Goal: Task Accomplishment & Management: Manage account settings

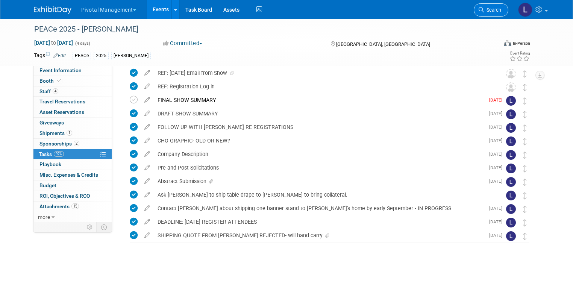
click at [484, 13] on link "Search" at bounding box center [490, 9] width 35 height 13
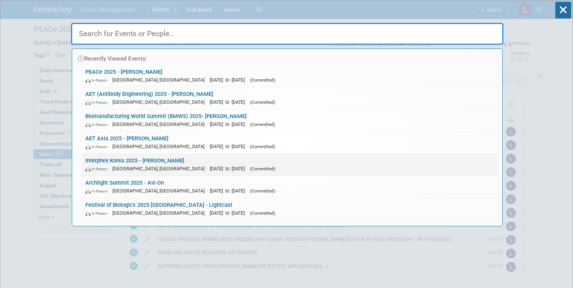
click at [180, 161] on link "Interphex Korea 2025 - Asimov In-Person Seoul, South Korea Oct 15, 2025 to Oct …" at bounding box center [290, 165] width 417 height 22
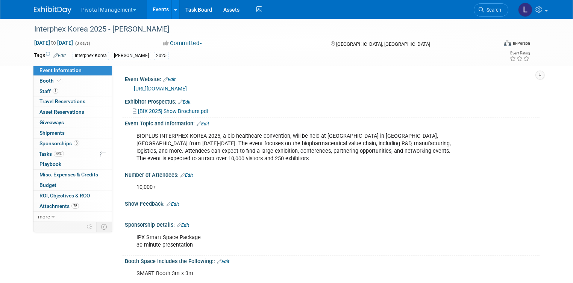
click at [33, 70] on link "Event Information" at bounding box center [72, 70] width 78 height 10
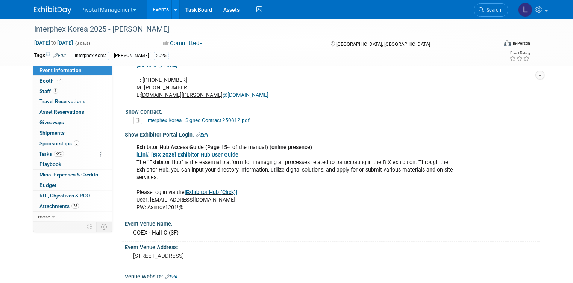
scroll to position [454, 0]
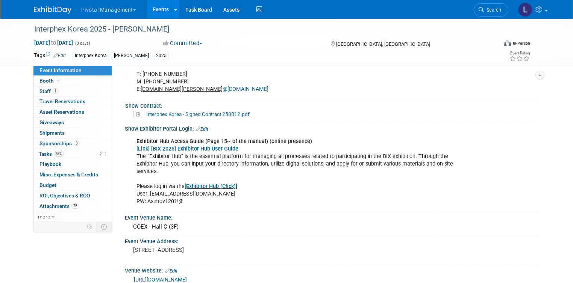
click at [221, 183] on link "[Exhibitor Hub (Click)]" at bounding box center [211, 186] width 53 height 6
click at [39, 156] on span "Tasks 36%" at bounding box center [51, 154] width 25 height 6
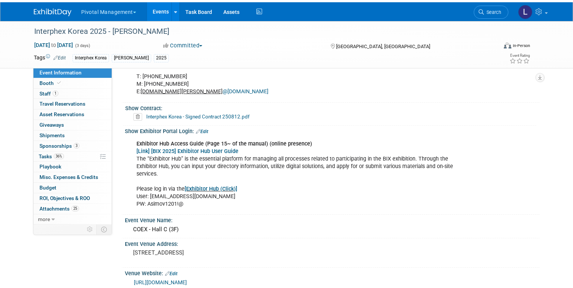
scroll to position [0, 0]
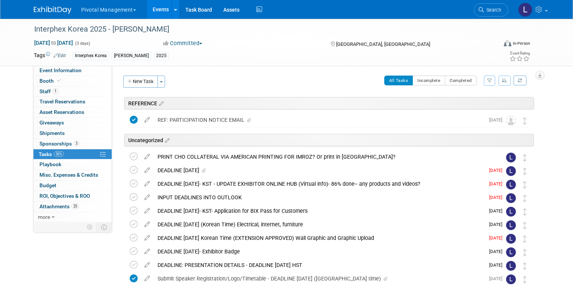
drag, startPoint x: 131, startPoint y: 80, endPoint x: 391, endPoint y: 118, distance: 262.7
click at [133, 82] on button "New Task" at bounding box center [140, 82] width 35 height 12
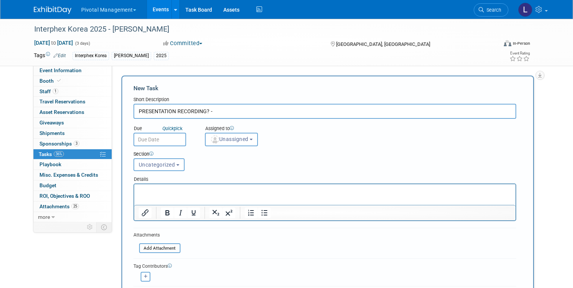
type input "PRESENTATION RECORDING? -"
click at [183, 192] on p "Rich Text Area. Press ALT-0 for help." at bounding box center [324, 191] width 372 height 8
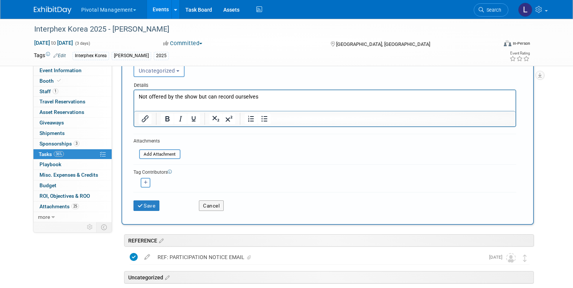
scroll to position [121, 0]
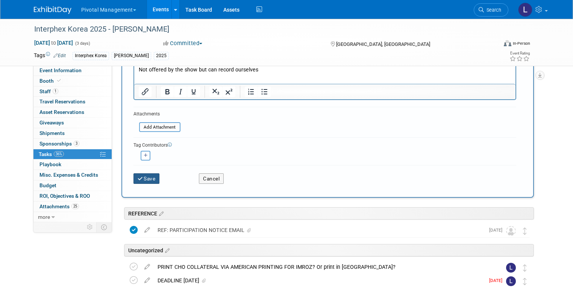
click at [140, 177] on button "Save" at bounding box center [146, 178] width 26 height 11
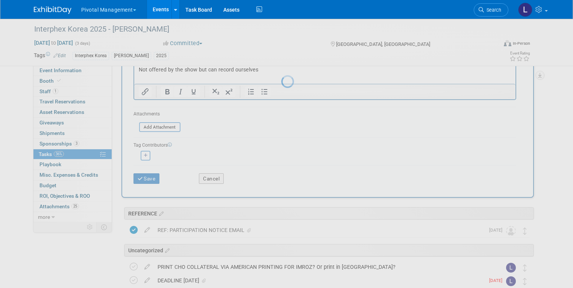
scroll to position [0, 0]
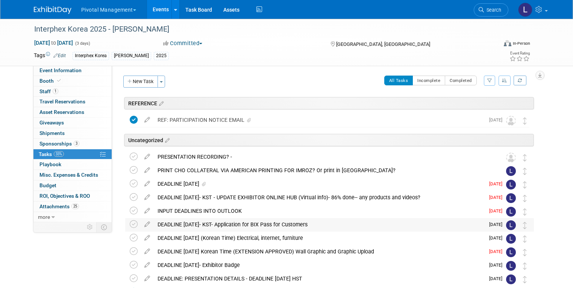
click at [187, 223] on div "DEADLINE SEPTEMBER 30- KST- Application for BIX Pass for Customers" at bounding box center [319, 224] width 331 height 13
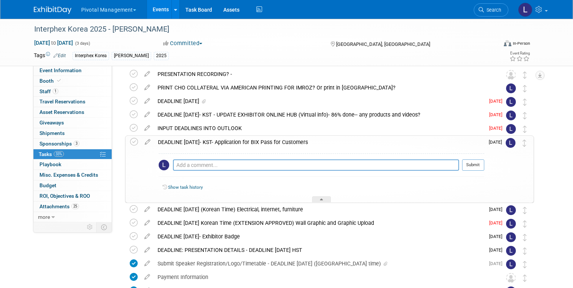
scroll to position [57, 0]
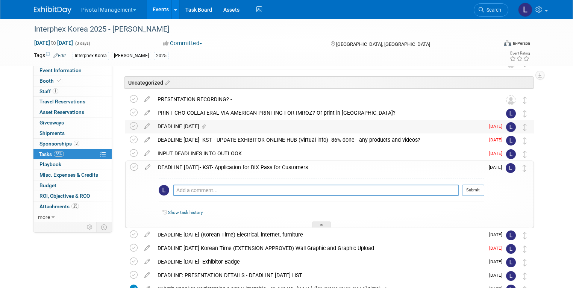
click at [178, 126] on div "DEADLINE AUGUST 29" at bounding box center [319, 126] width 331 height 13
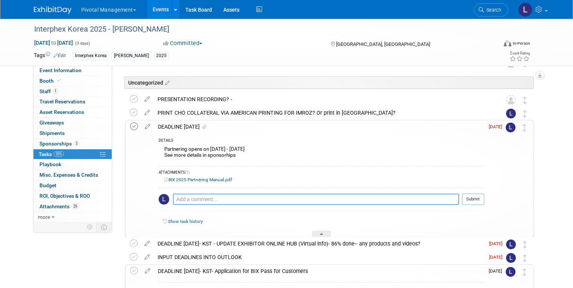
click at [130, 124] on icon at bounding box center [134, 127] width 8 height 8
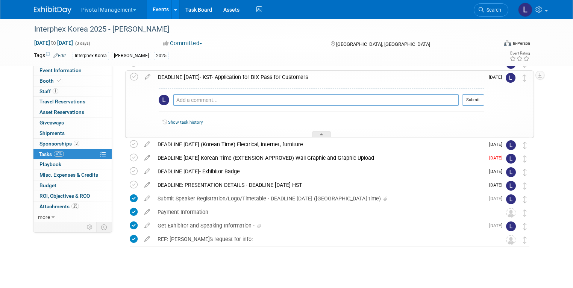
scroll to position [255, 0]
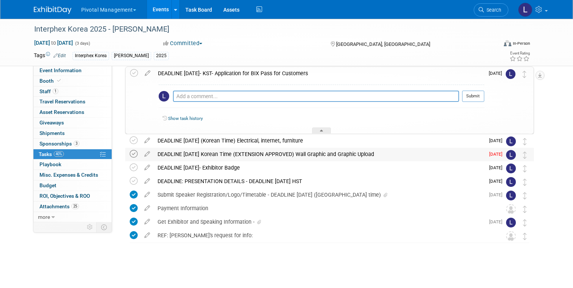
click at [130, 154] on icon at bounding box center [134, 154] width 8 height 8
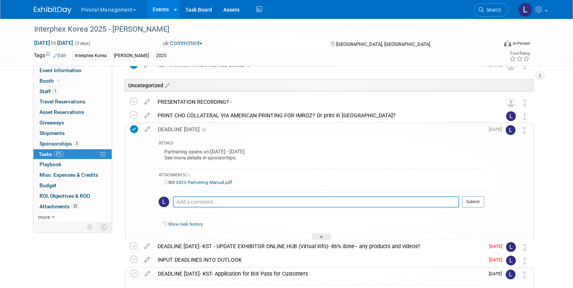
scroll to position [40, 0]
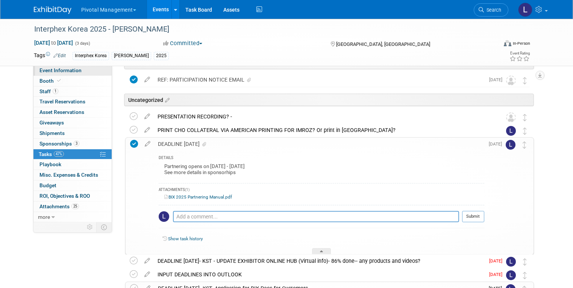
click at [49, 74] on link "Event Information" at bounding box center [72, 70] width 78 height 10
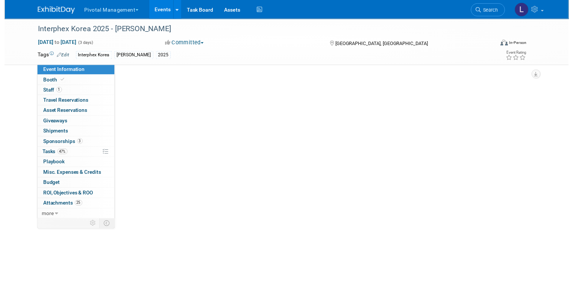
scroll to position [0, 0]
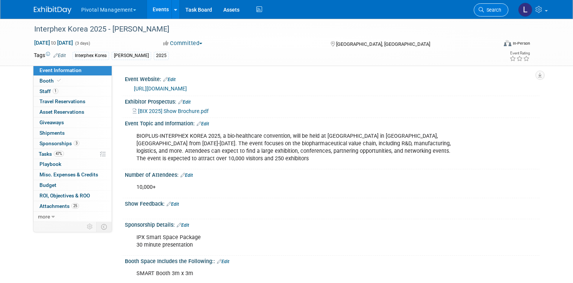
click at [508, 7] on link "Search" at bounding box center [490, 9] width 35 height 13
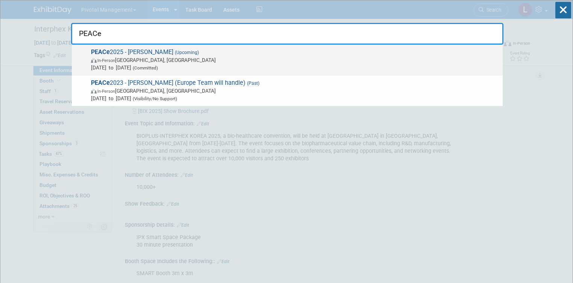
type input "PEACe"
click at [112, 52] on span "PEACe 2025 - Asimov (Upcoming) In-Person Montréal, Canada Sep 15, 2025 to Sep 1…" at bounding box center [294, 59] width 410 height 23
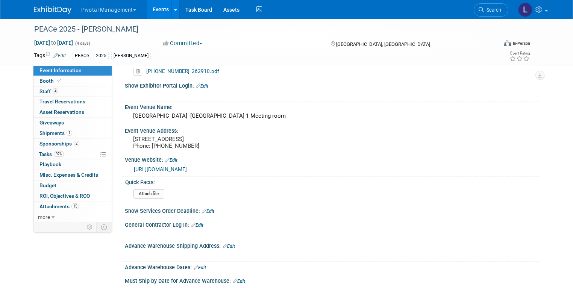
scroll to position [658, 0]
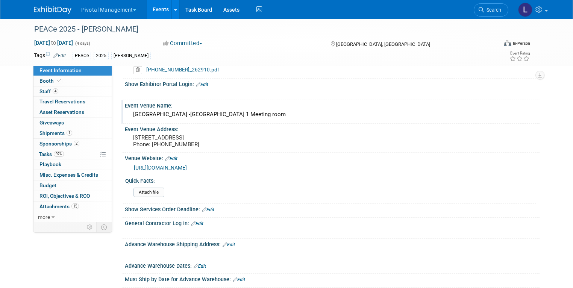
click at [171, 109] on div "[GEOGRAPHIC_DATA] -[GEOGRAPHIC_DATA] 1 Meeting room" at bounding box center [331, 115] width 403 height 12
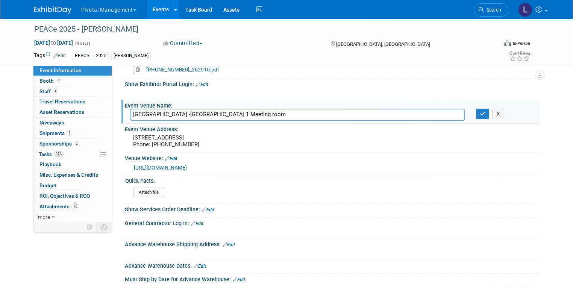
click at [173, 109] on input "[GEOGRAPHIC_DATA] -[GEOGRAPHIC_DATA] 1 Meeting room" at bounding box center [297, 115] width 334 height 12
drag, startPoint x: 174, startPoint y: 104, endPoint x: 107, endPoint y: 105, distance: 66.9
click at [107, 105] on div "Event Information Event Info Booth Booth 4 Staff 4 Staff 0 Travel Reservations …" at bounding box center [286, 28] width 517 height 1336
click at [44, 81] on span "Booth" at bounding box center [50, 81] width 23 height 6
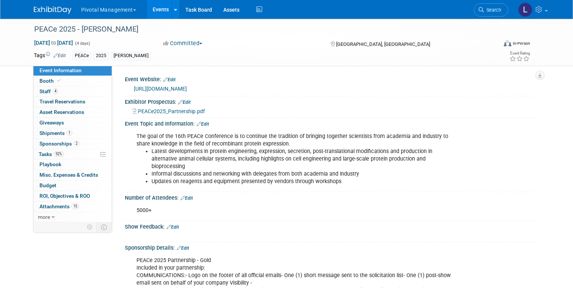
select select "Yes"
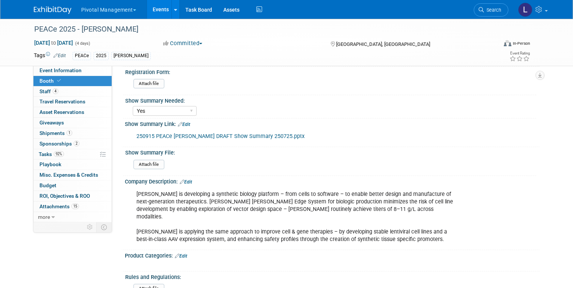
scroll to position [335, 0]
click at [184, 121] on link "Edit" at bounding box center [184, 123] width 12 height 5
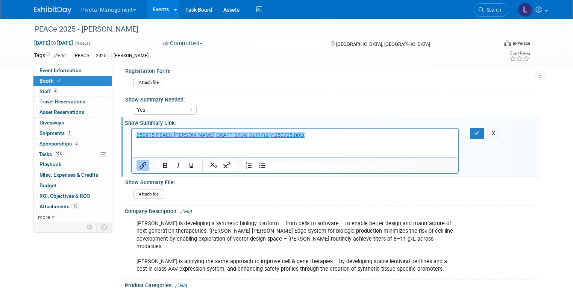
scroll to position [0, 0]
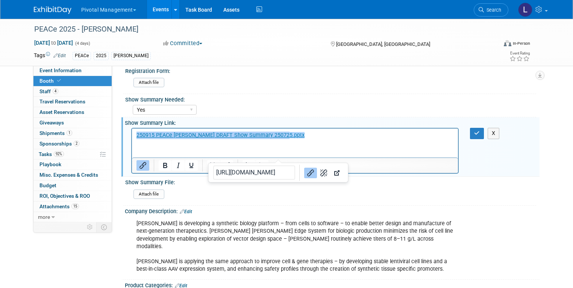
drag, startPoint x: 304, startPoint y: 137, endPoint x: 46, endPoint y: 135, distance: 257.4
click at [132, 135] on html "﻿250915 PEACe [PERSON_NAME] DRAFT Show Summary 250725.pptx" at bounding box center [295, 134] width 326 height 11
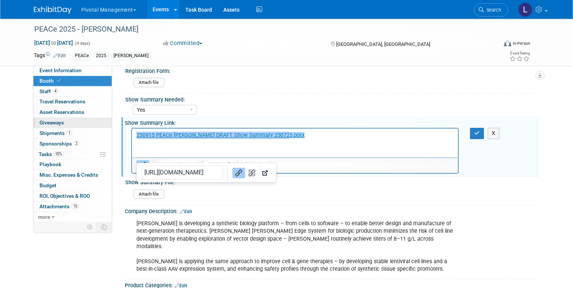
paste body "Rich Text Area. Press ALT-0 for help."
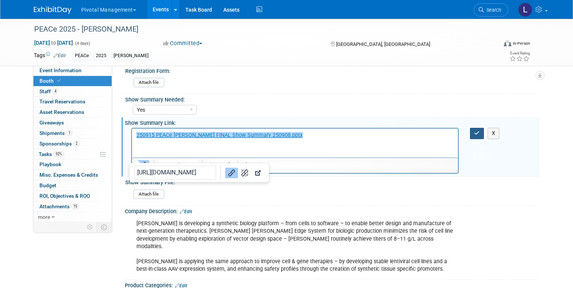
click at [484, 128] on button "button" at bounding box center [477, 133] width 14 height 11
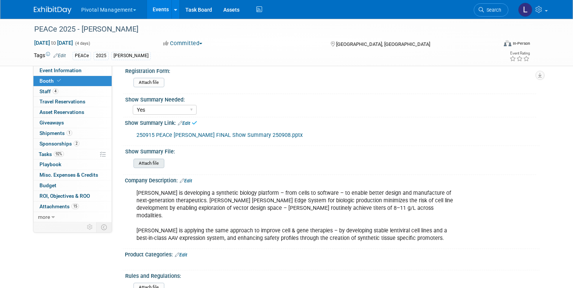
click at [146, 159] on input "file" at bounding box center [113, 163] width 102 height 9
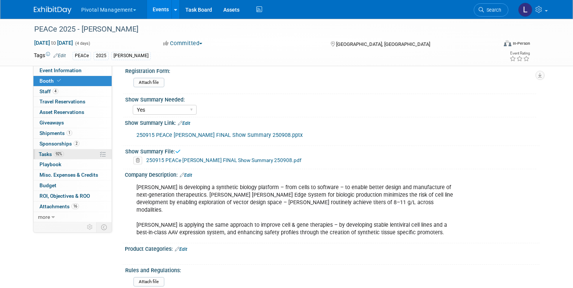
click at [39, 154] on span "Tasks 92%" at bounding box center [51, 154] width 25 height 6
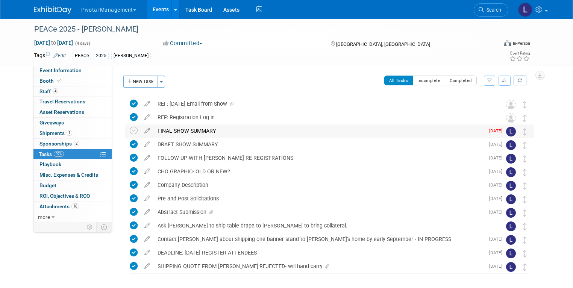
click at [159, 129] on div "FINAL SHOW SUMMARY" at bounding box center [319, 130] width 331 height 13
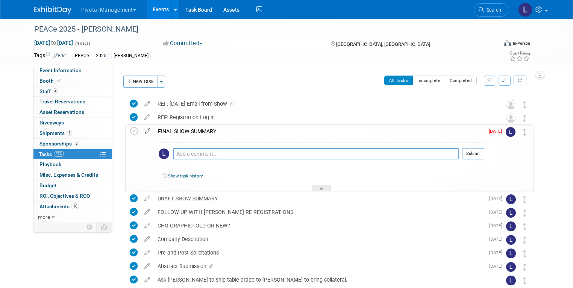
click at [142, 132] on icon at bounding box center [147, 129] width 13 height 9
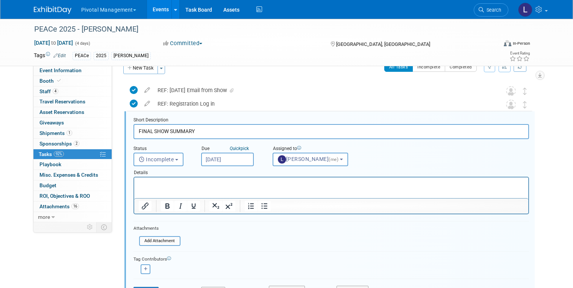
scroll to position [15, 0]
click at [149, 156] on span "Incomplete" at bounding box center [156, 158] width 35 height 6
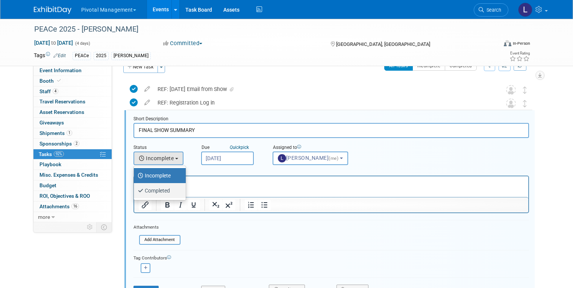
drag, startPoint x: 146, startPoint y: 188, endPoint x: 18, endPoint y: 12, distance: 216.8
click at [146, 188] on label "Completed" at bounding box center [158, 191] width 41 height 12
click at [135, 188] on input "Completed" at bounding box center [132, 189] width 5 height 5
select select "3"
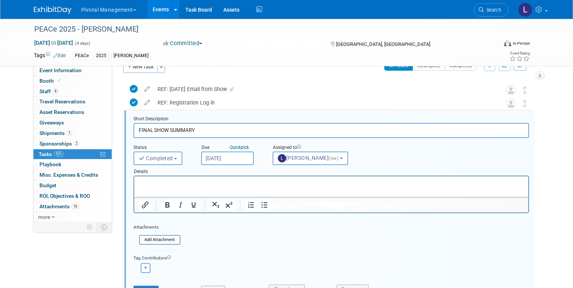
click at [187, 183] on p "Rich Text Area. Press ALT-0 for help." at bounding box center [330, 182] width 385 height 7
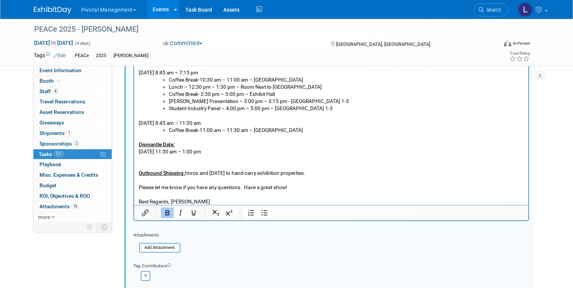
scroll to position [176, 0]
click at [165, 244] on input "file" at bounding box center [141, 247] width 77 height 8
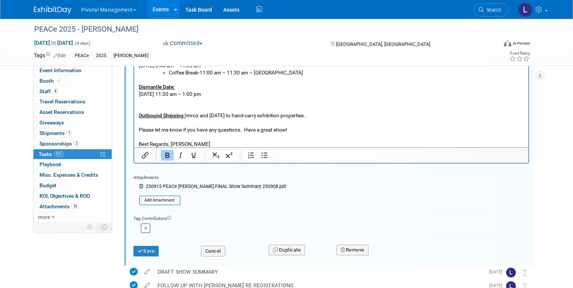
scroll to position [244, 0]
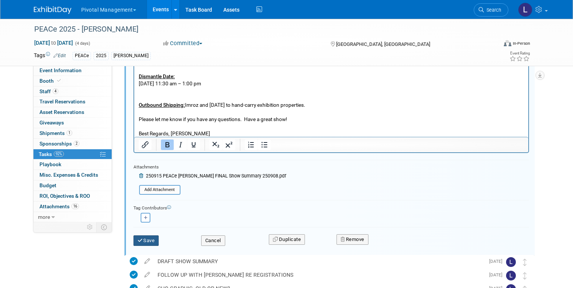
click at [153, 238] on div "Save Cancel Duplicate Remove" at bounding box center [330, 240] width 395 height 26
click at [133, 238] on button "Save" at bounding box center [146, 240] width 26 height 11
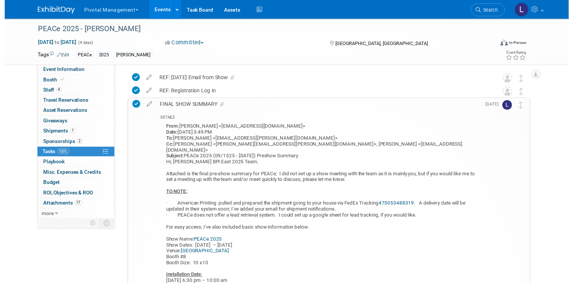
scroll to position [0, 0]
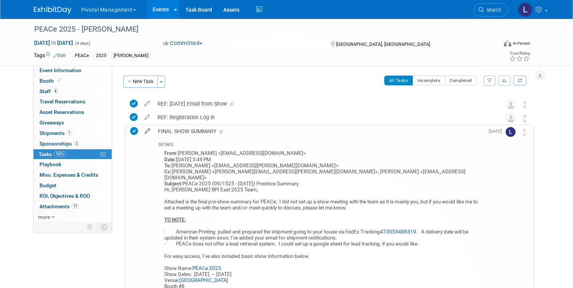
click at [141, 130] on icon at bounding box center [147, 129] width 13 height 9
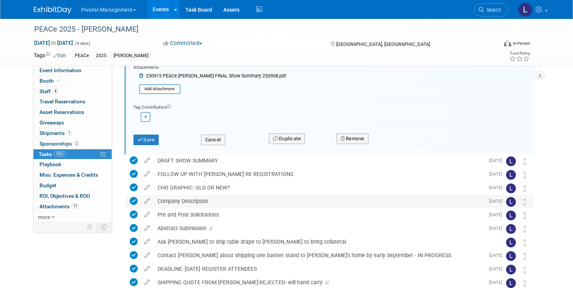
scroll to position [343, 0]
click at [138, 140] on button "Save" at bounding box center [146, 140] width 26 height 11
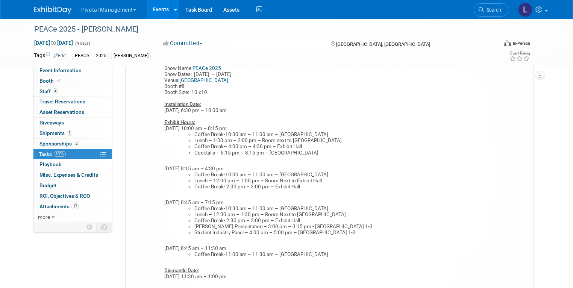
scroll to position [0, 0]
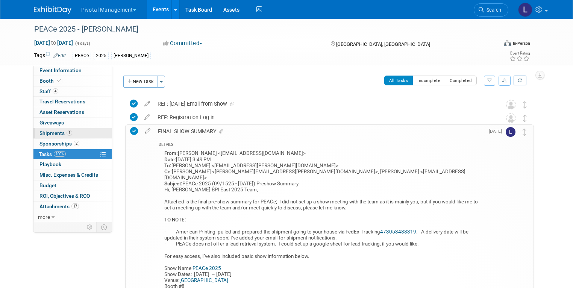
click at [40, 134] on span "Shipments 1" at bounding box center [55, 133] width 33 height 6
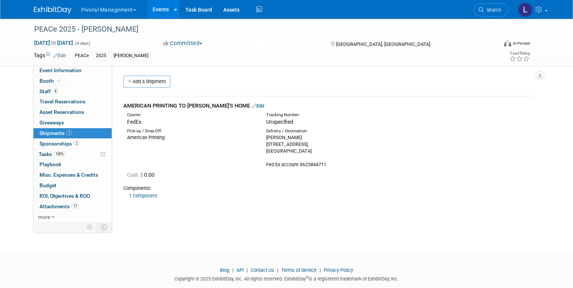
click at [274, 121] on span "Unspecified" at bounding box center [279, 122] width 27 height 6
click at [252, 106] on link "Edit" at bounding box center [258, 106] width 12 height 6
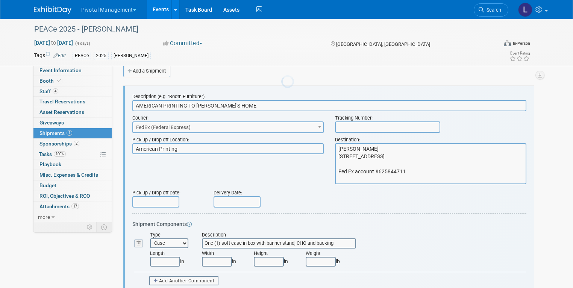
scroll to position [11, 0]
click at [384, 125] on input "text" at bounding box center [387, 126] width 105 height 11
click at [388, 125] on input "text" at bounding box center [387, 126] width 105 height 11
paste input "473053488319"
type input "473053488319"
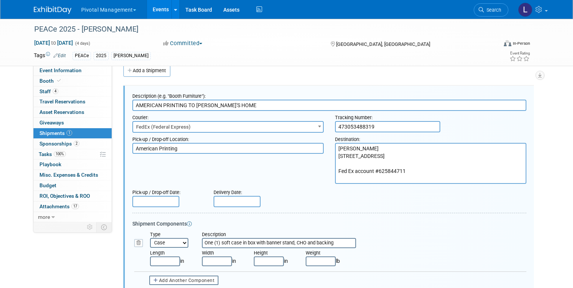
click at [150, 201] on input "text" at bounding box center [155, 201] width 47 height 11
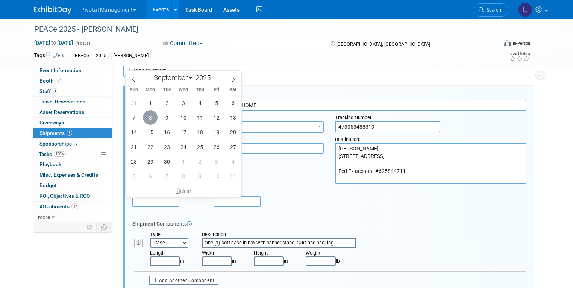
click at [156, 118] on span "8" at bounding box center [150, 117] width 15 height 15
type input "[DATE]"
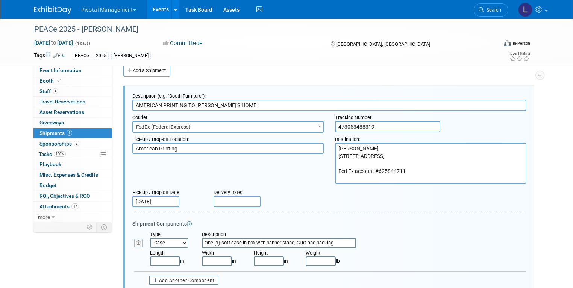
click at [526, 216] on form "Description (e.g. "Booth Furniture"): AMERICAN PRINTING TO IMROZ'S HOME Courier…" at bounding box center [329, 286] width 394 height 395
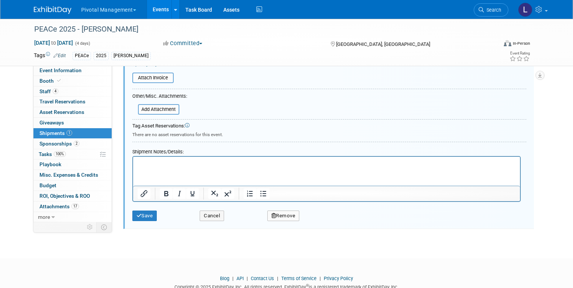
scroll to position [298, 0]
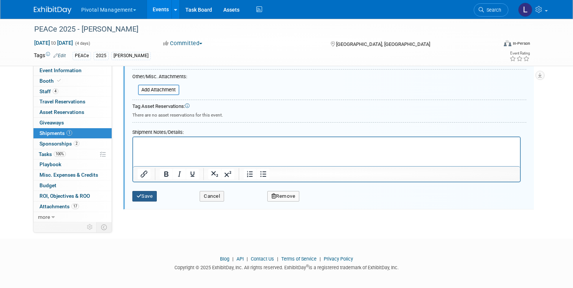
click at [139, 191] on button "Save" at bounding box center [144, 196] width 25 height 11
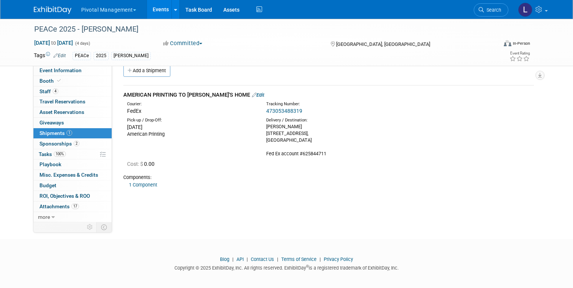
scroll to position [14, 0]
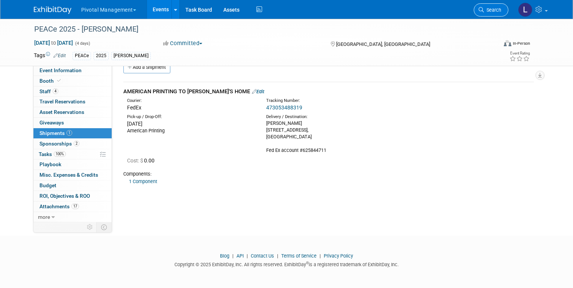
click at [484, 10] on icon at bounding box center [480, 9] width 5 height 5
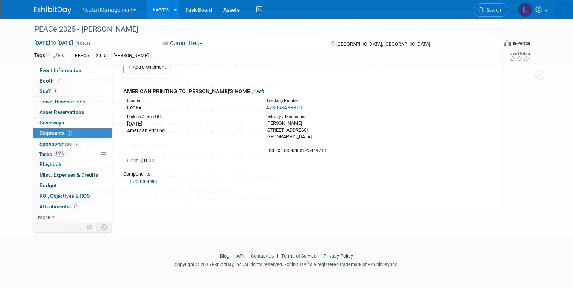
scroll to position [0, 0]
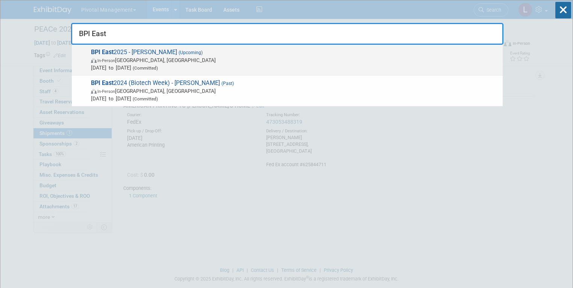
type input "BPI East"
click at [140, 60] on span "In-Person [GEOGRAPHIC_DATA], [GEOGRAPHIC_DATA]" at bounding box center [295, 60] width 408 height 8
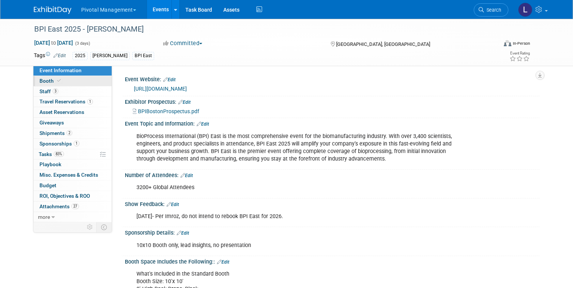
click at [43, 84] on link "Booth" at bounding box center [72, 81] width 78 height 10
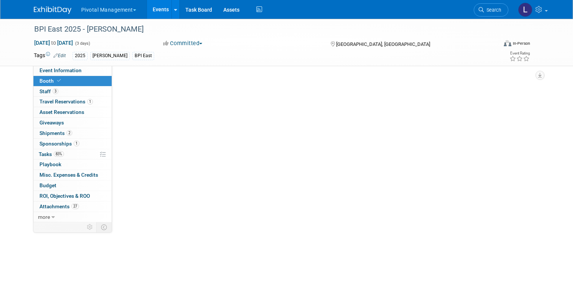
select select "Yes"
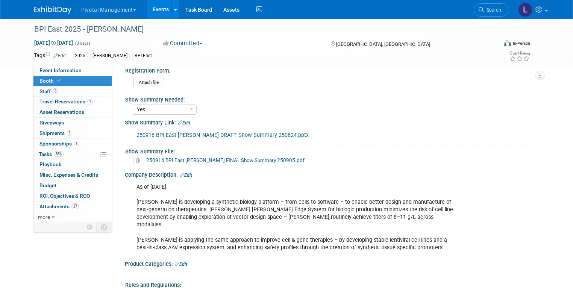
scroll to position [274, 0]
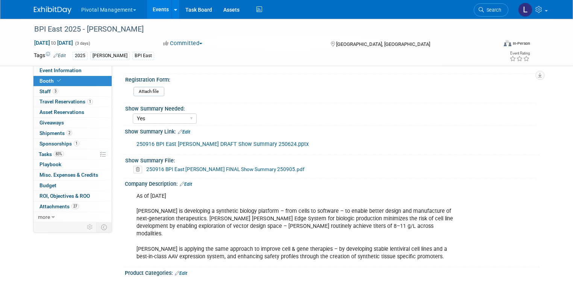
click at [185, 130] on link "Edit" at bounding box center [184, 131] width 12 height 5
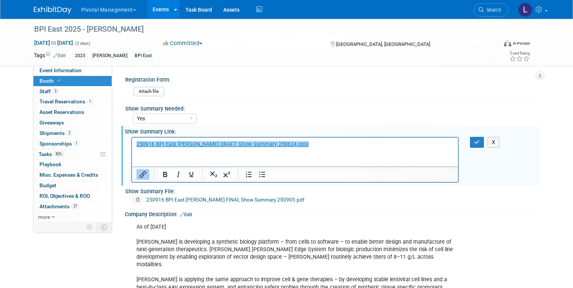
scroll to position [0, 0]
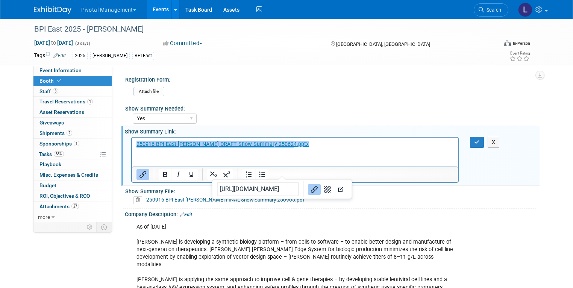
drag, startPoint x: 307, startPoint y: 145, endPoint x: 193, endPoint y: 271, distance: 170.3
click at [132, 138] on html "﻿250916 BPI East Asimov DRAFT Show Summary 250624.pptx" at bounding box center [295, 142] width 326 height 11
paste body "Rich Text Area. Press ALT-0 for help."
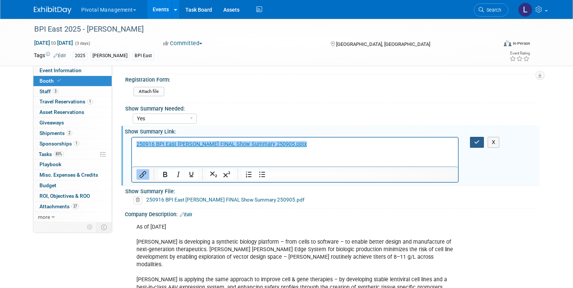
click at [479, 139] on icon "button" at bounding box center [477, 141] width 6 height 5
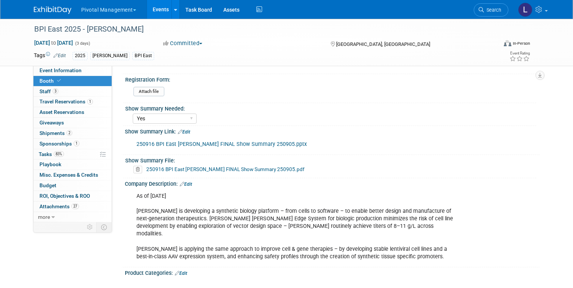
click at [57, 81] on icon at bounding box center [59, 81] width 4 height 4
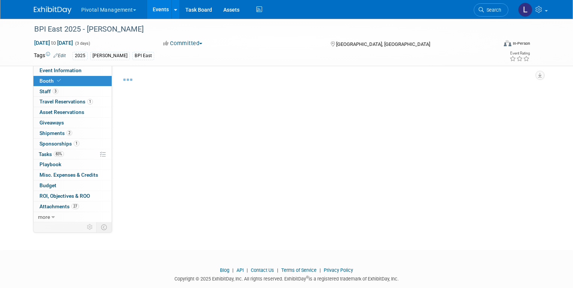
select select "Yes"
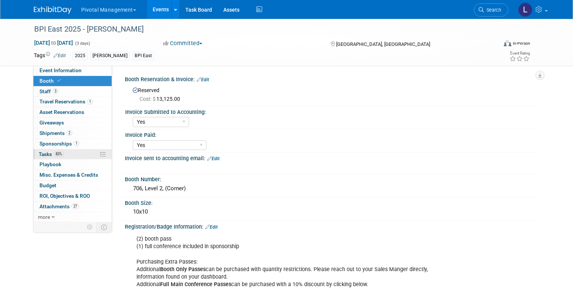
click at [39, 154] on span "Tasks 83%" at bounding box center [51, 154] width 25 height 6
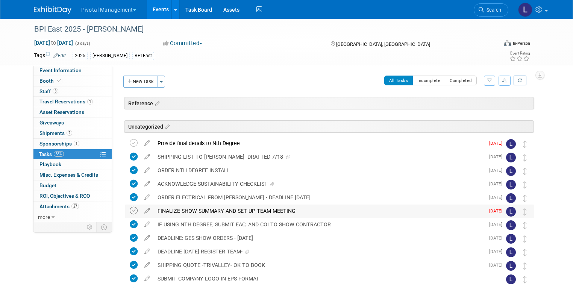
click at [130, 209] on icon at bounding box center [134, 211] width 8 height 8
drag, startPoint x: 572, startPoint y: 82, endPoint x: 573, endPoint y: 103, distance: 20.3
click at [572, 115] on html "Pivotal Management Choose Workspace: Pivotal Management Watchmaker Genomics Eve…" at bounding box center [286, 144] width 573 height 288
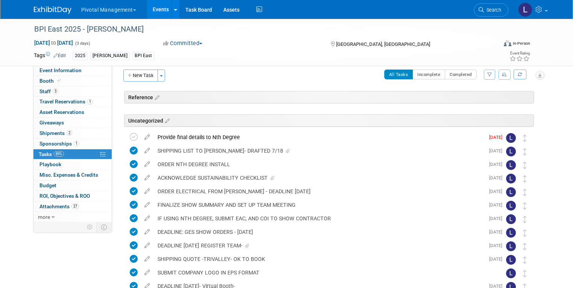
scroll to position [3, 0]
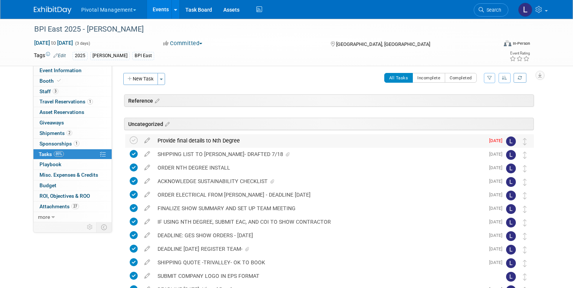
click at [213, 139] on div "Provide final details to Nth Degree" at bounding box center [319, 140] width 331 height 13
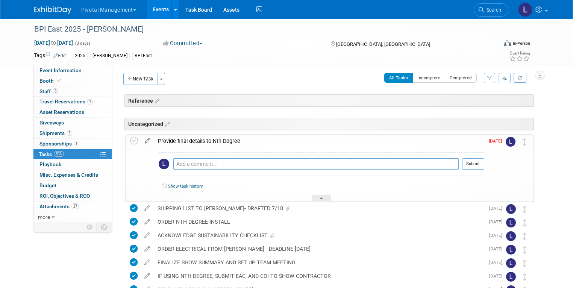
click at [141, 139] on icon at bounding box center [147, 139] width 13 height 9
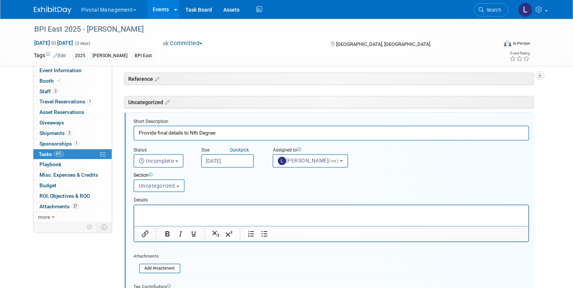
scroll to position [27, 0]
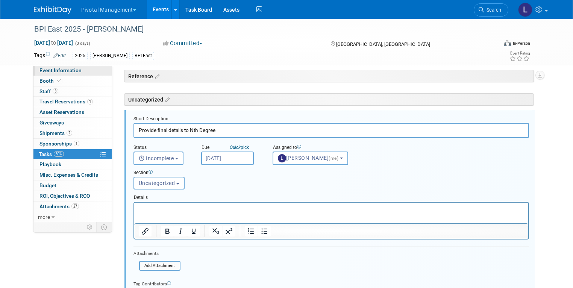
click at [40, 67] on link "Event Information" at bounding box center [72, 70] width 78 height 10
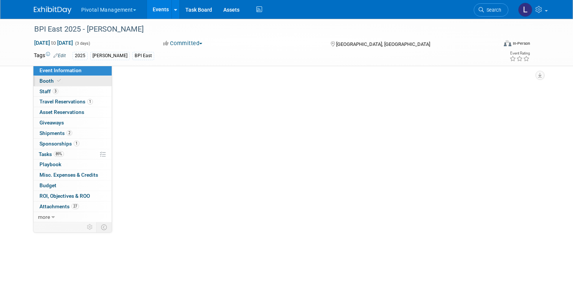
scroll to position [0, 0]
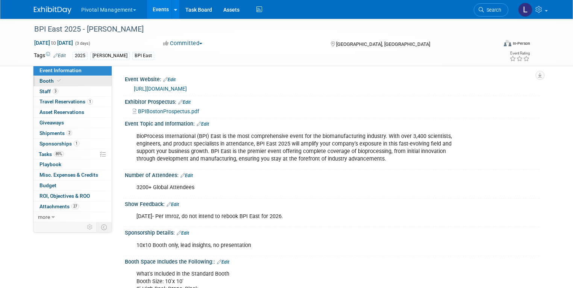
click at [48, 83] on span "Booth" at bounding box center [50, 81] width 23 height 6
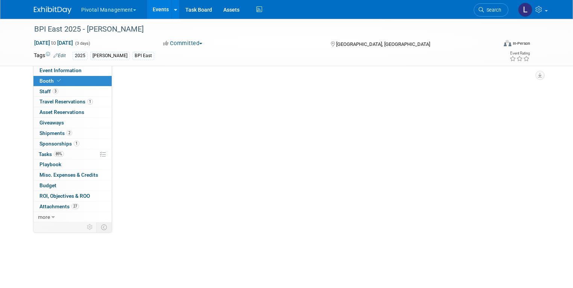
select select "Yes"
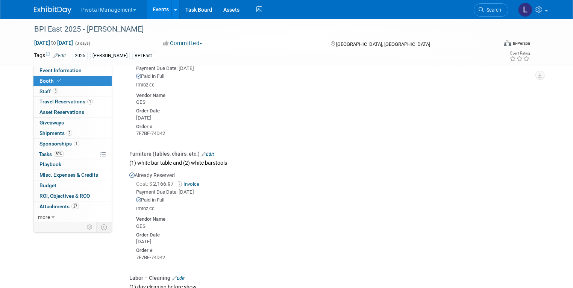
scroll to position [1517, 0]
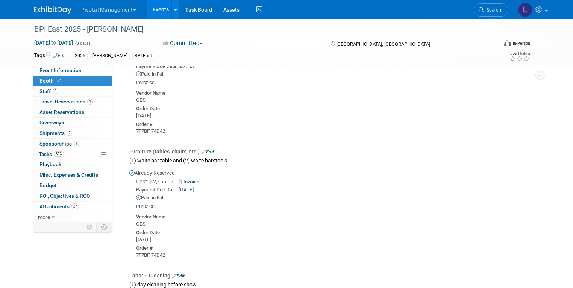
drag, startPoint x: 577, startPoint y: 42, endPoint x: 577, endPoint y: 218, distance: 176.2
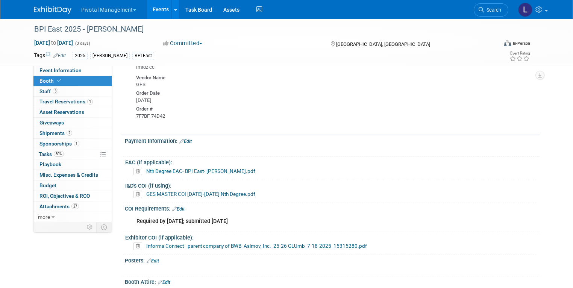
scroll to position [1783, 0]
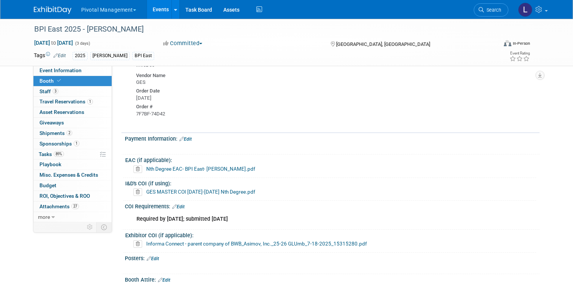
click at [183, 166] on link "Nth Degree EAC- BPI East- Asimov.pdf" at bounding box center [200, 169] width 109 height 6
click at [161, 189] on link "GES MASTER COI 2025-2026 Nth Degree.pdf" at bounding box center [200, 192] width 109 height 6
click at [42, 151] on span "Tasks 89%" at bounding box center [51, 154] width 25 height 6
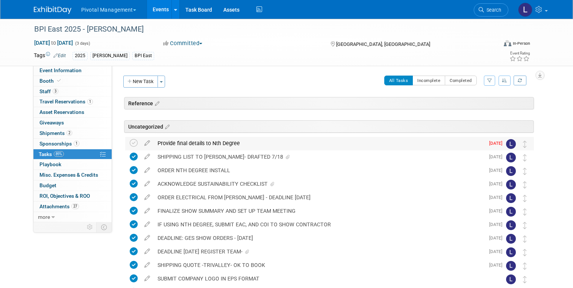
click at [173, 145] on div "Provide final details to Nth Degree" at bounding box center [319, 143] width 331 height 13
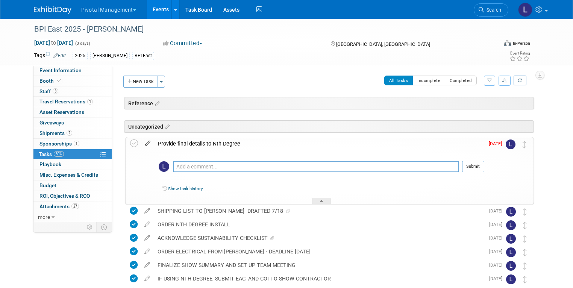
click at [143, 144] on icon at bounding box center [147, 141] width 13 height 9
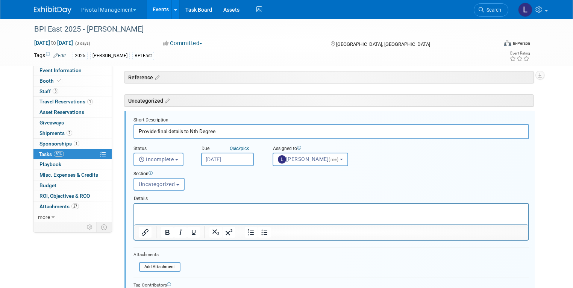
scroll to position [27, 0]
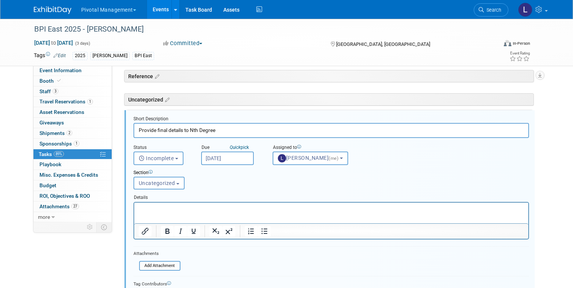
click at [174, 207] on p "Rich Text Area. Press ALT-0 for help." at bounding box center [330, 208] width 385 height 7
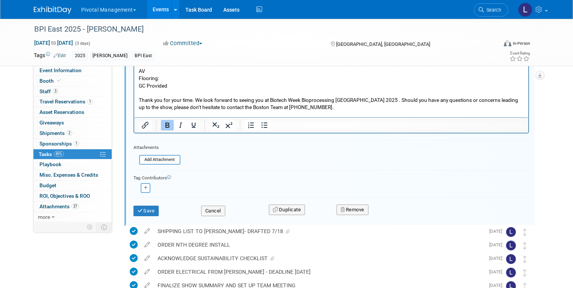
scroll to position [303, 0]
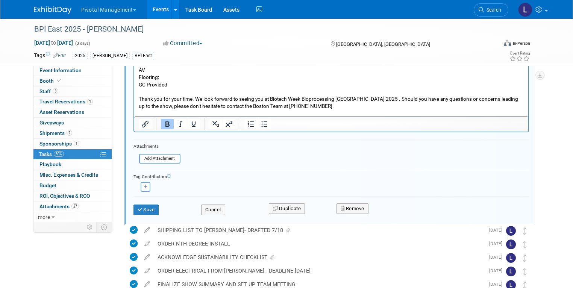
click at [138, 163] on form "Short Description Provide final details to Nth Degree Status <i class="far fa-c…" at bounding box center [331, 31] width 407 height 383
click at [143, 159] on input "file" at bounding box center [141, 158] width 77 height 8
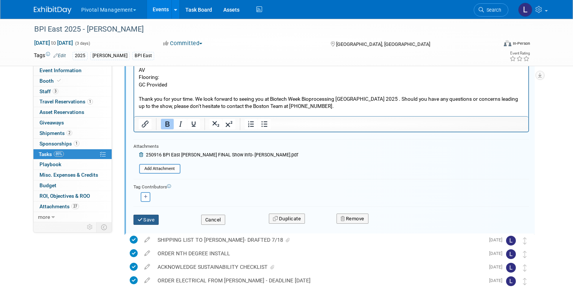
click at [144, 221] on button "Save" at bounding box center [146, 220] width 26 height 11
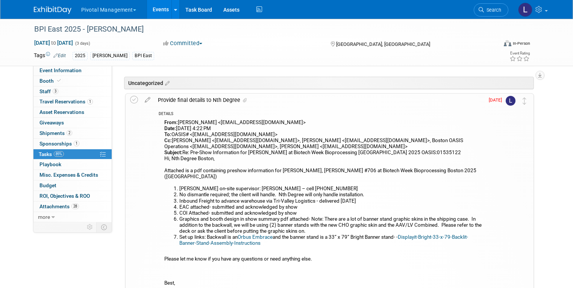
scroll to position [0, 0]
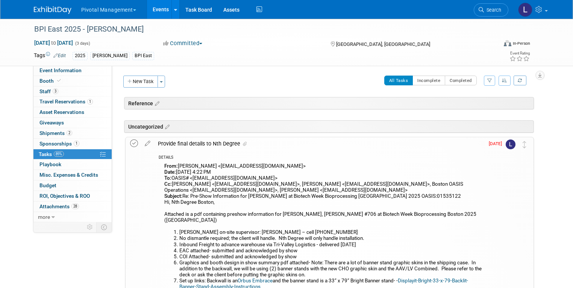
click at [130, 144] on icon at bounding box center [134, 143] width 8 height 8
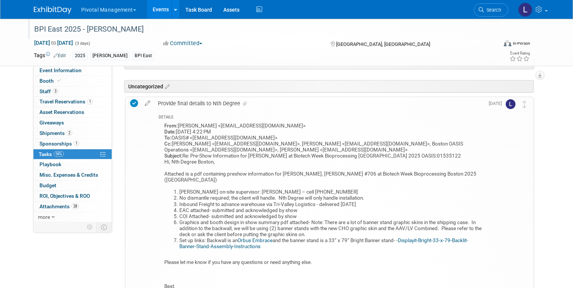
scroll to position [15, 0]
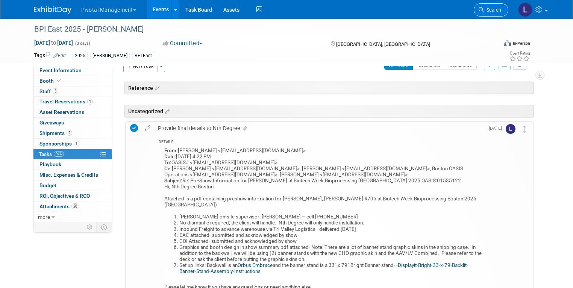
click at [496, 13] on link "Search" at bounding box center [490, 9] width 35 height 13
